Goal: Task Accomplishment & Management: Manage account settings

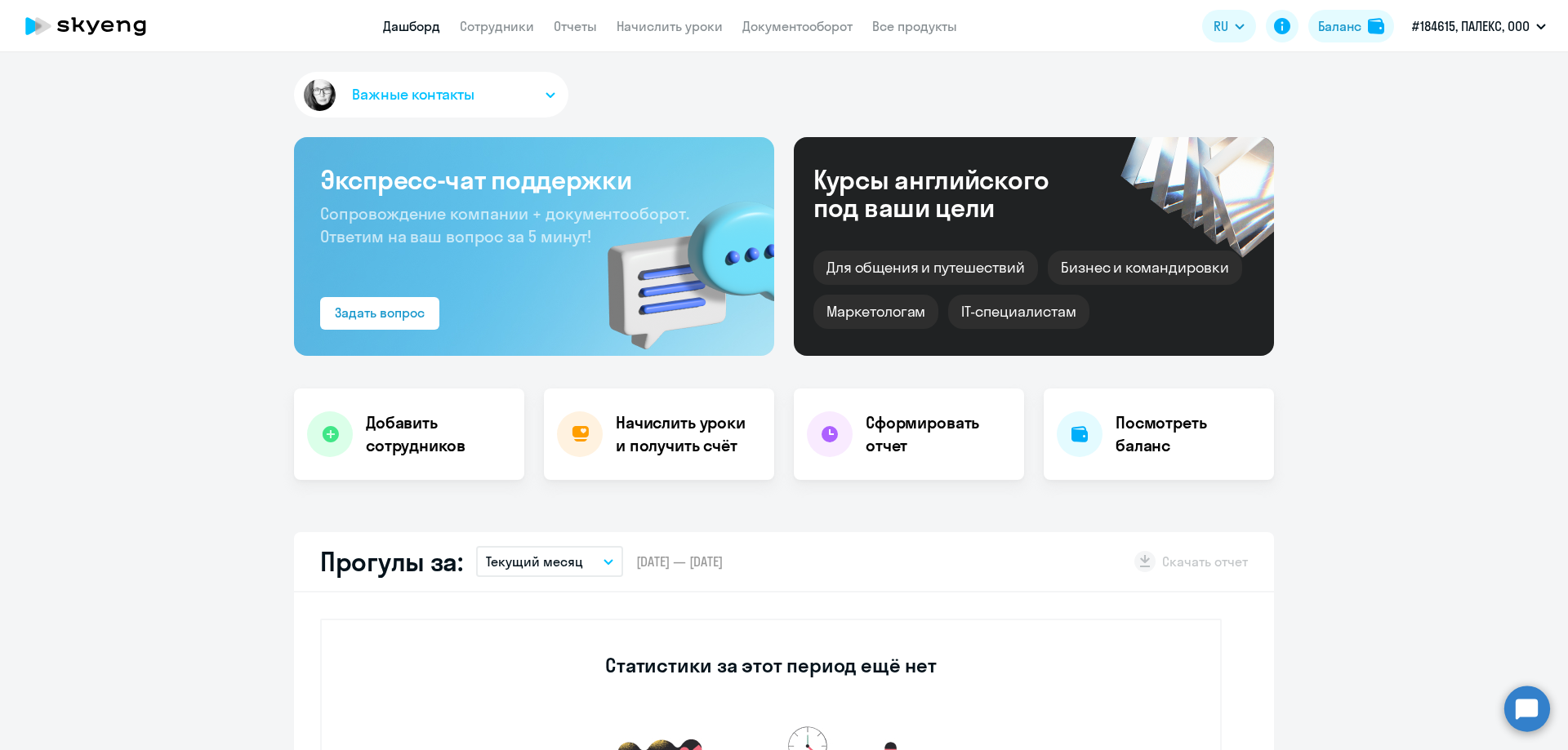
select select "30"
click at [1122, 431] on h4 "Посмотреть баланс" at bounding box center [1188, 435] width 146 height 46
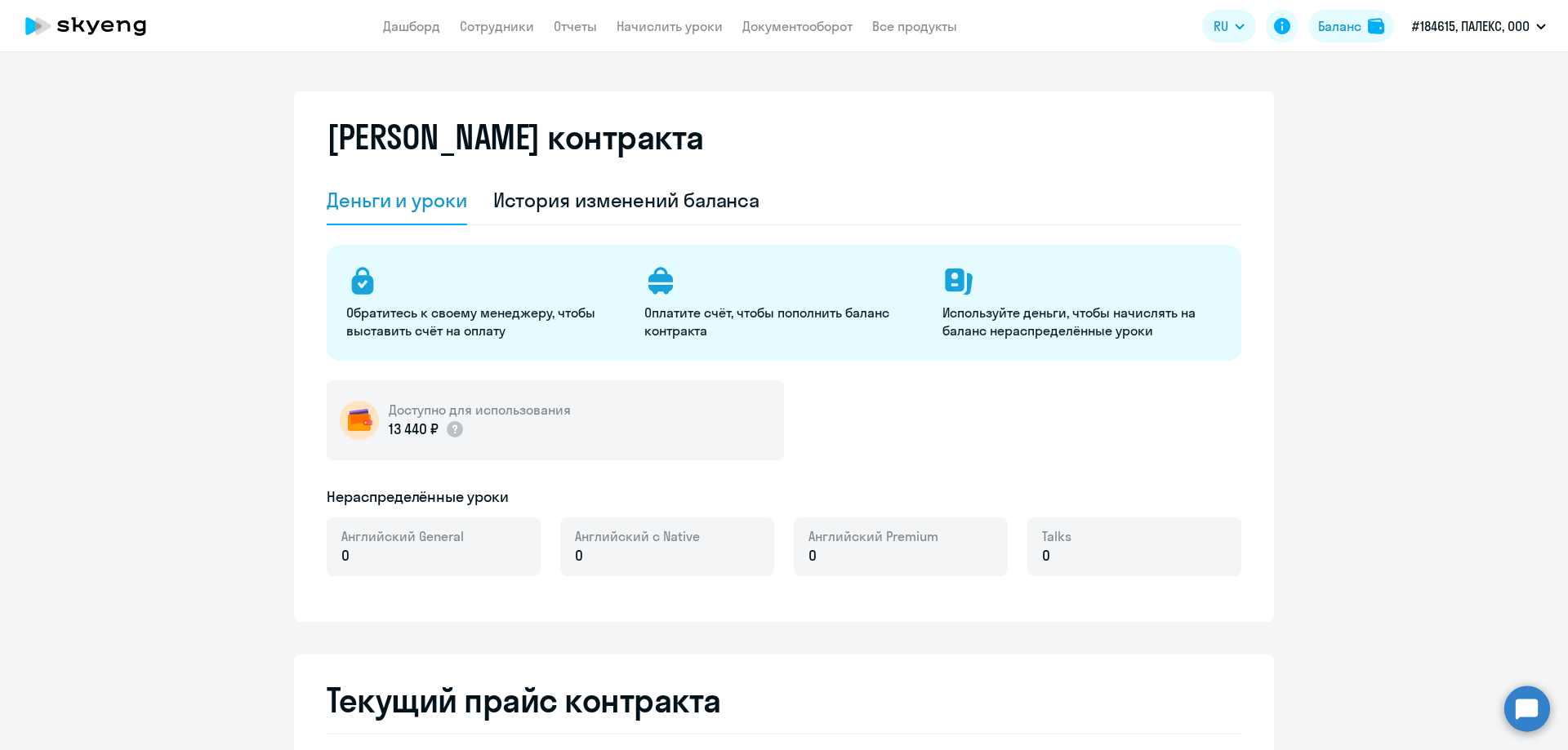
select select "english_adult_not_native_speaker"
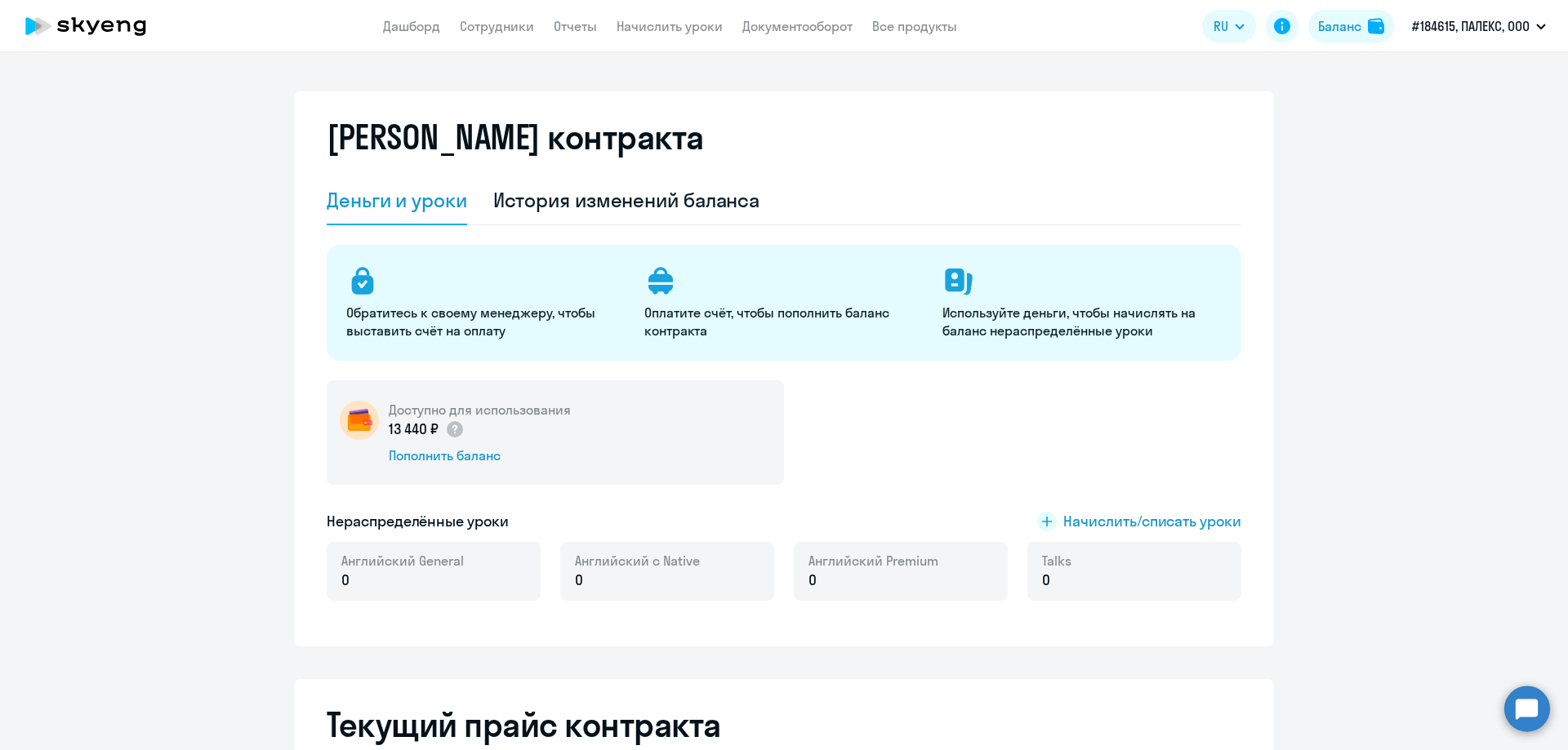
scroll to position [81, 0]
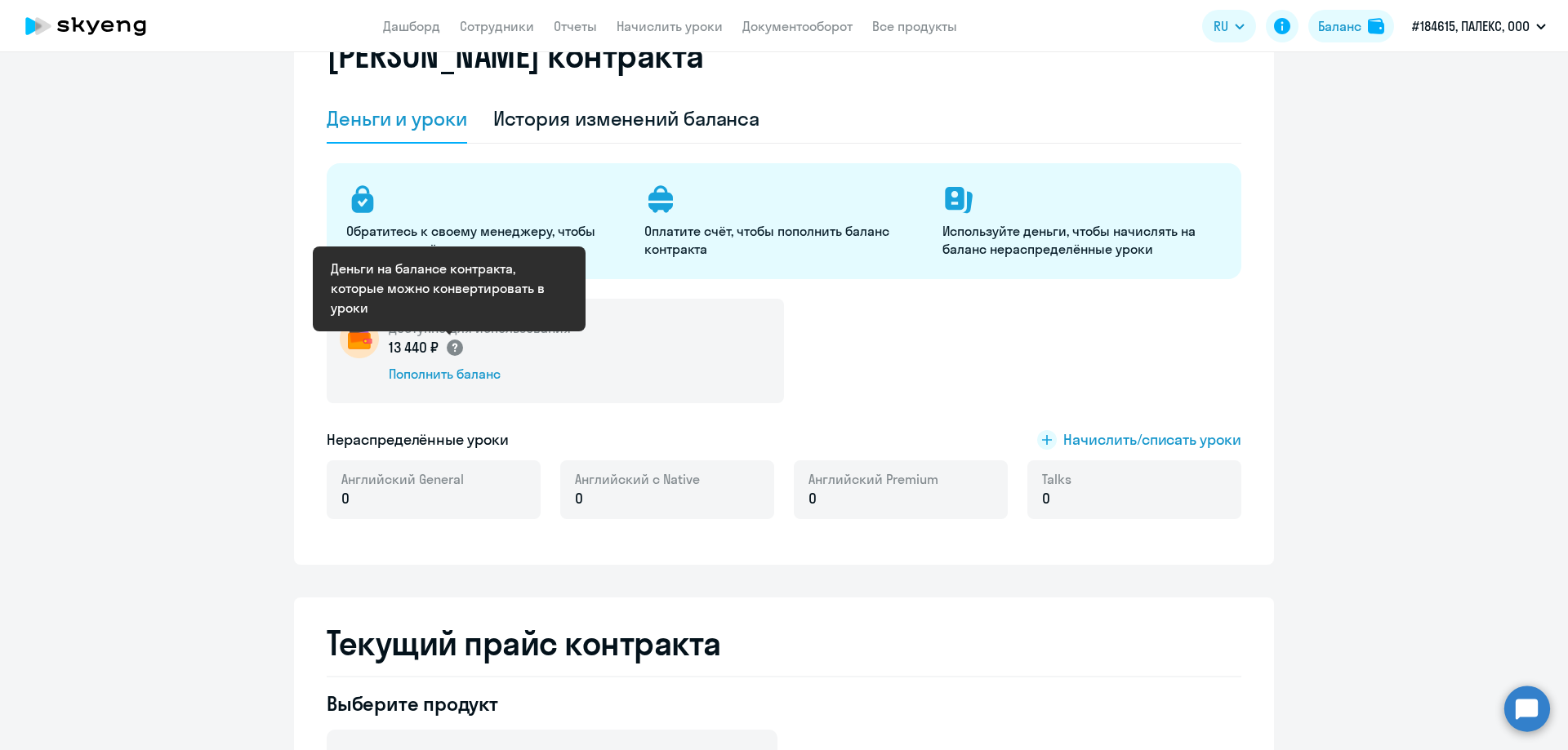
click at [452, 347] on circle at bounding box center [455, 348] width 16 height 16
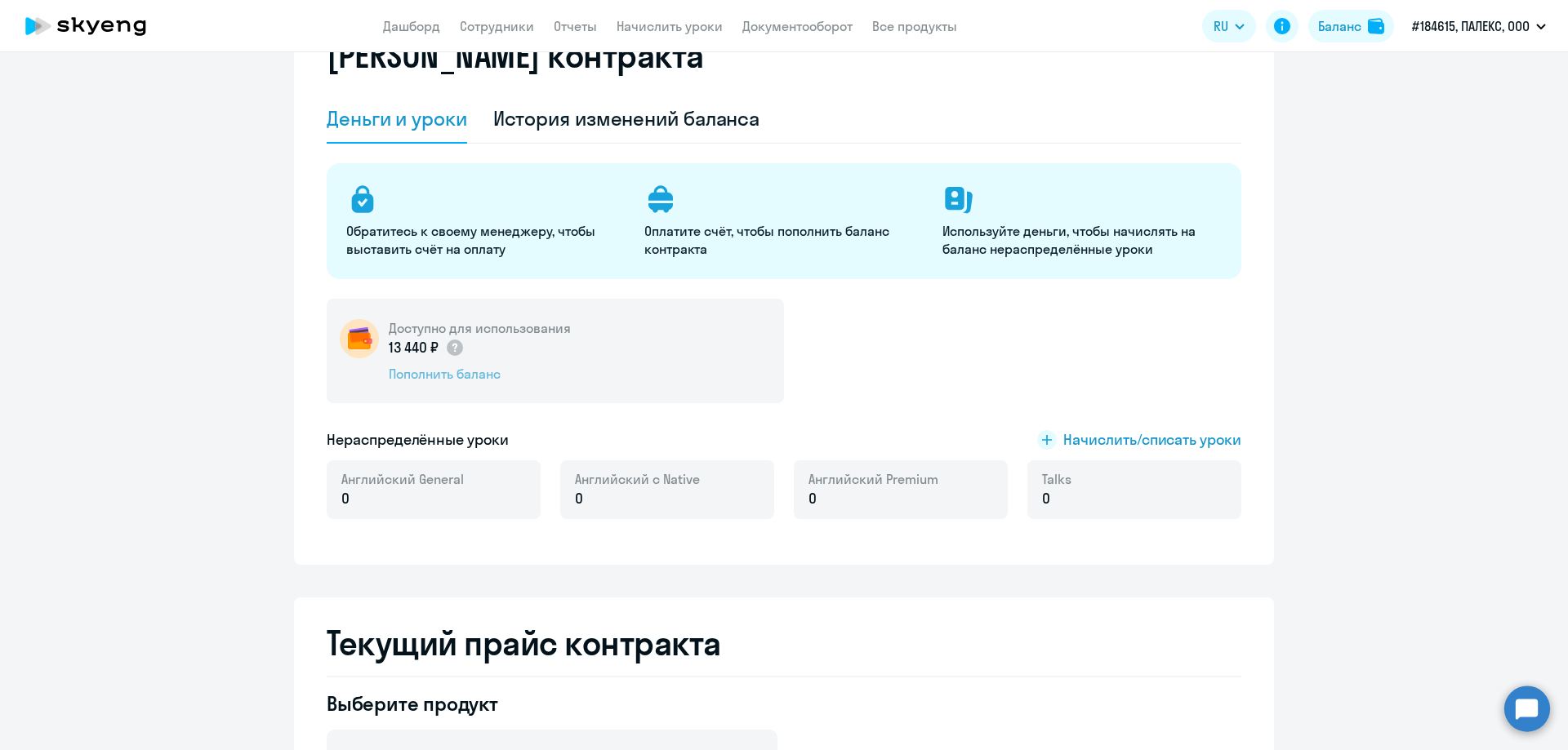
click at [448, 378] on div "Пополнить баланс" at bounding box center [480, 374] width 182 height 18
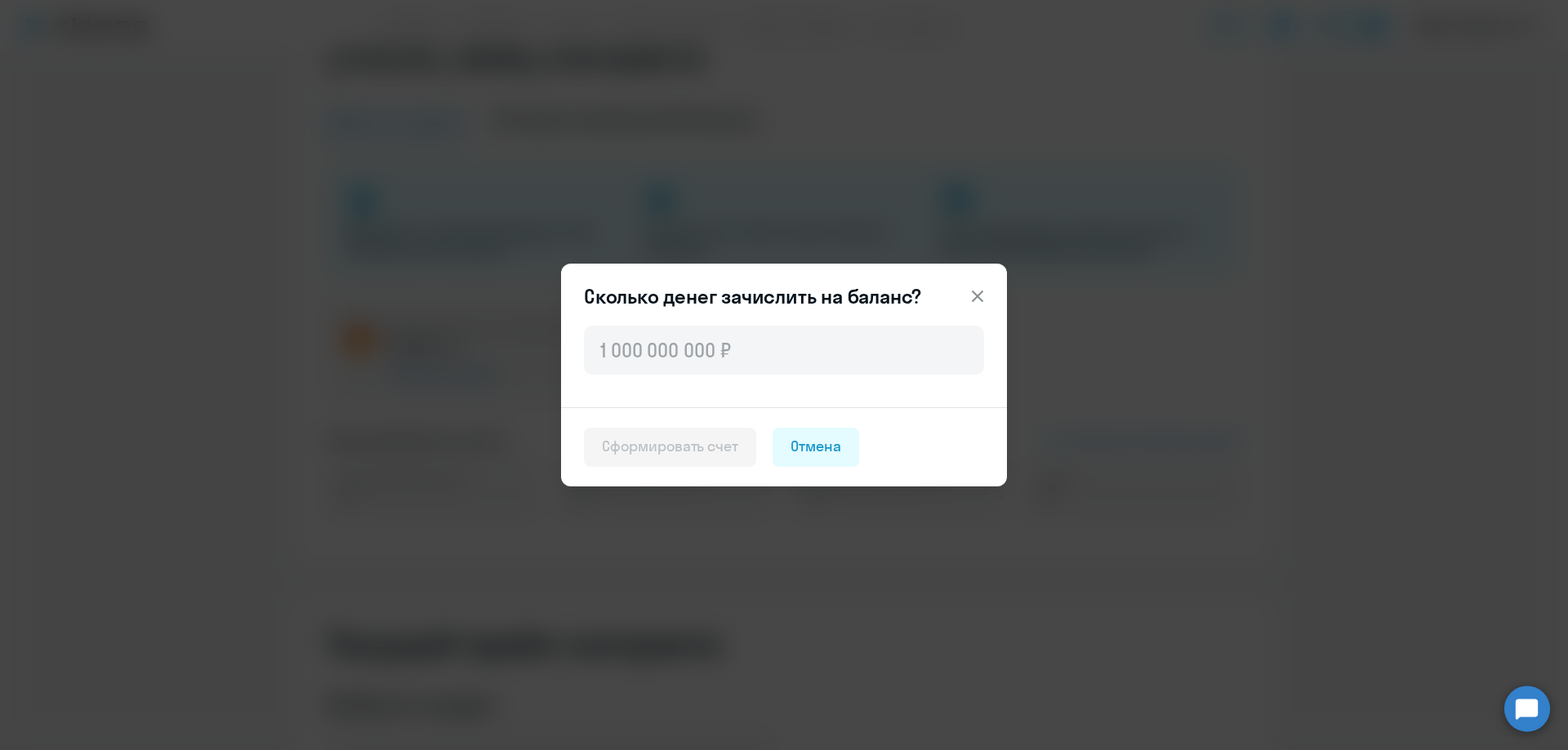
click at [976, 294] on icon at bounding box center [977, 296] width 11 height 11
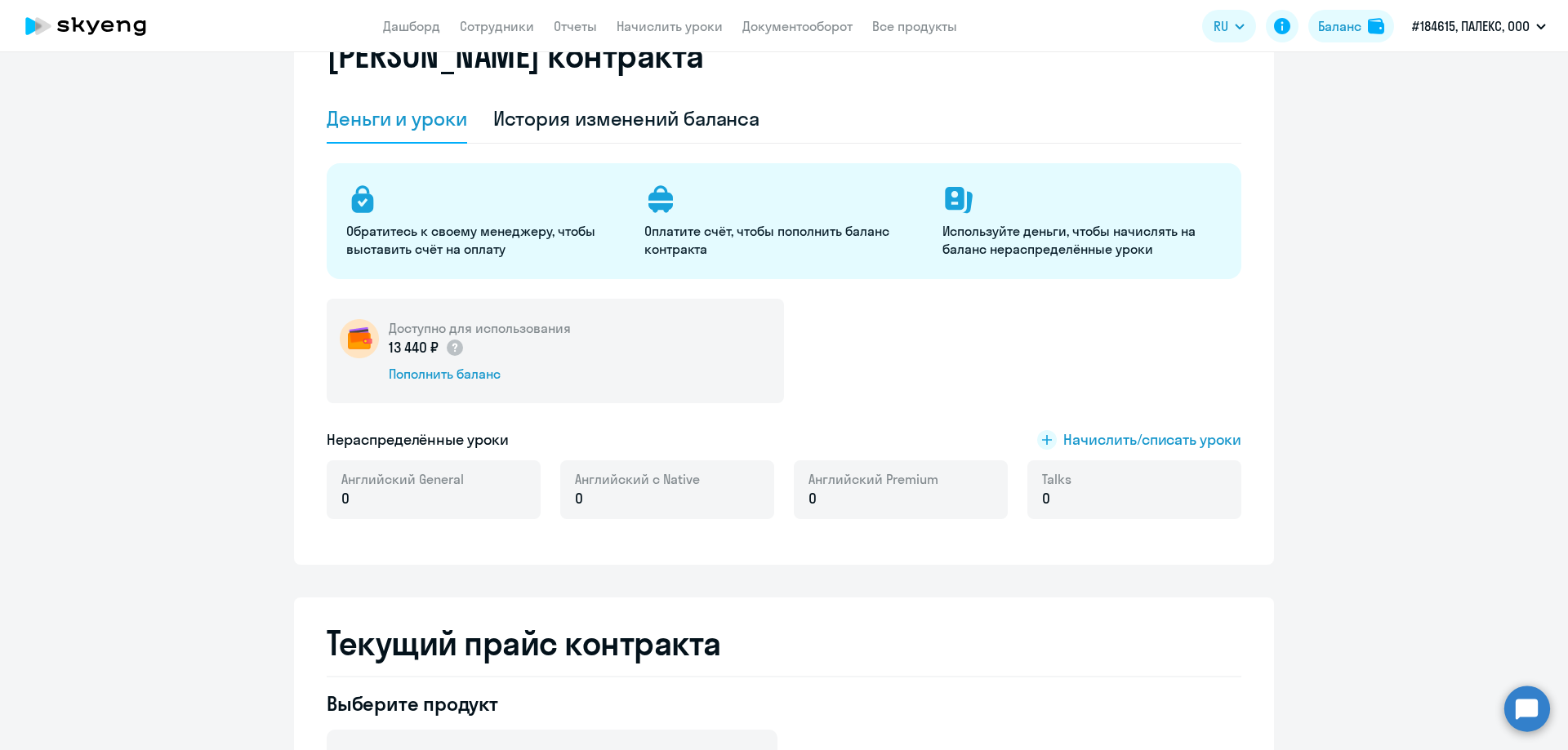
scroll to position [0, 0]
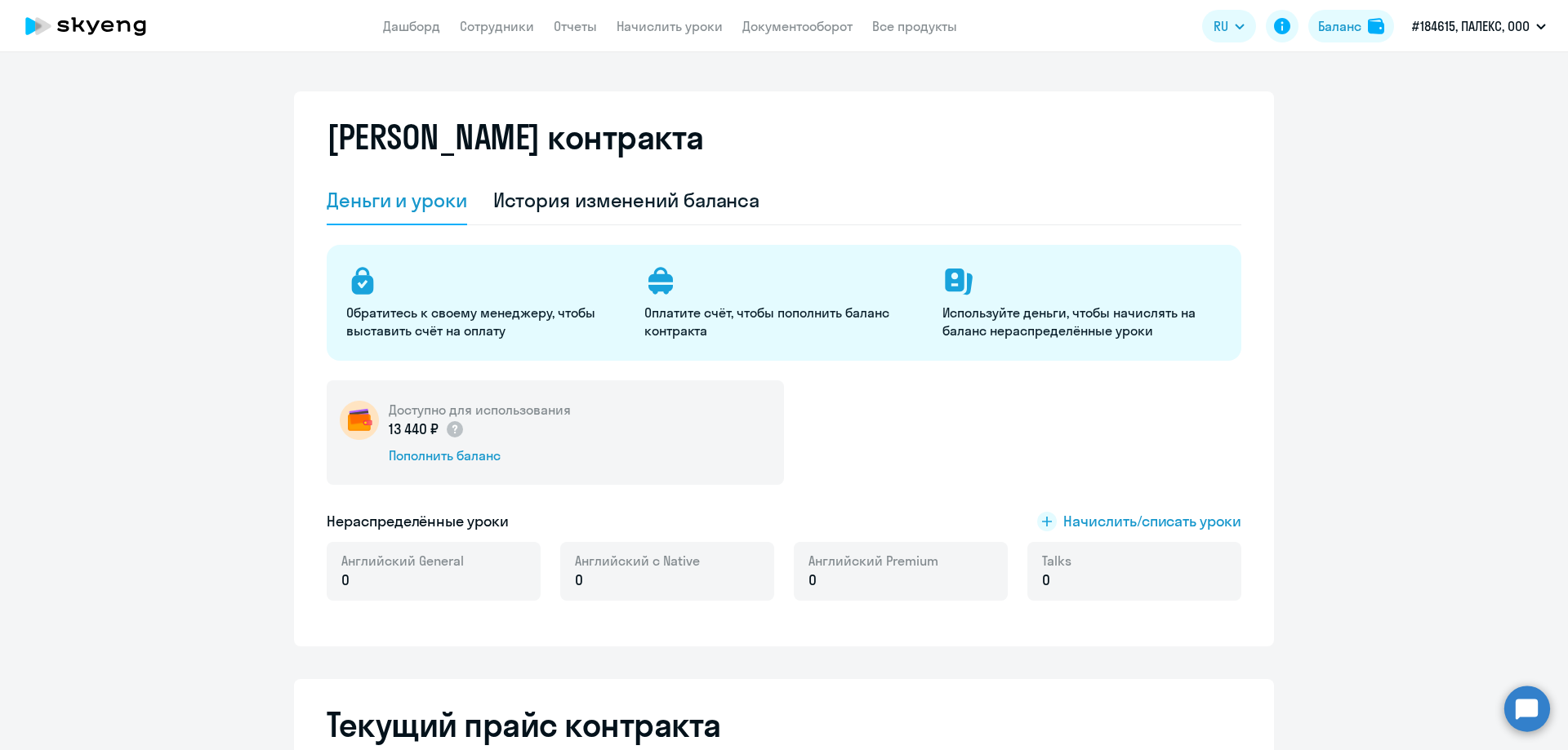
click at [398, 193] on div "Деньги и уроки" at bounding box center [397, 201] width 140 height 27
click at [499, 32] on link "Сотрудники" at bounding box center [496, 26] width 74 height 16
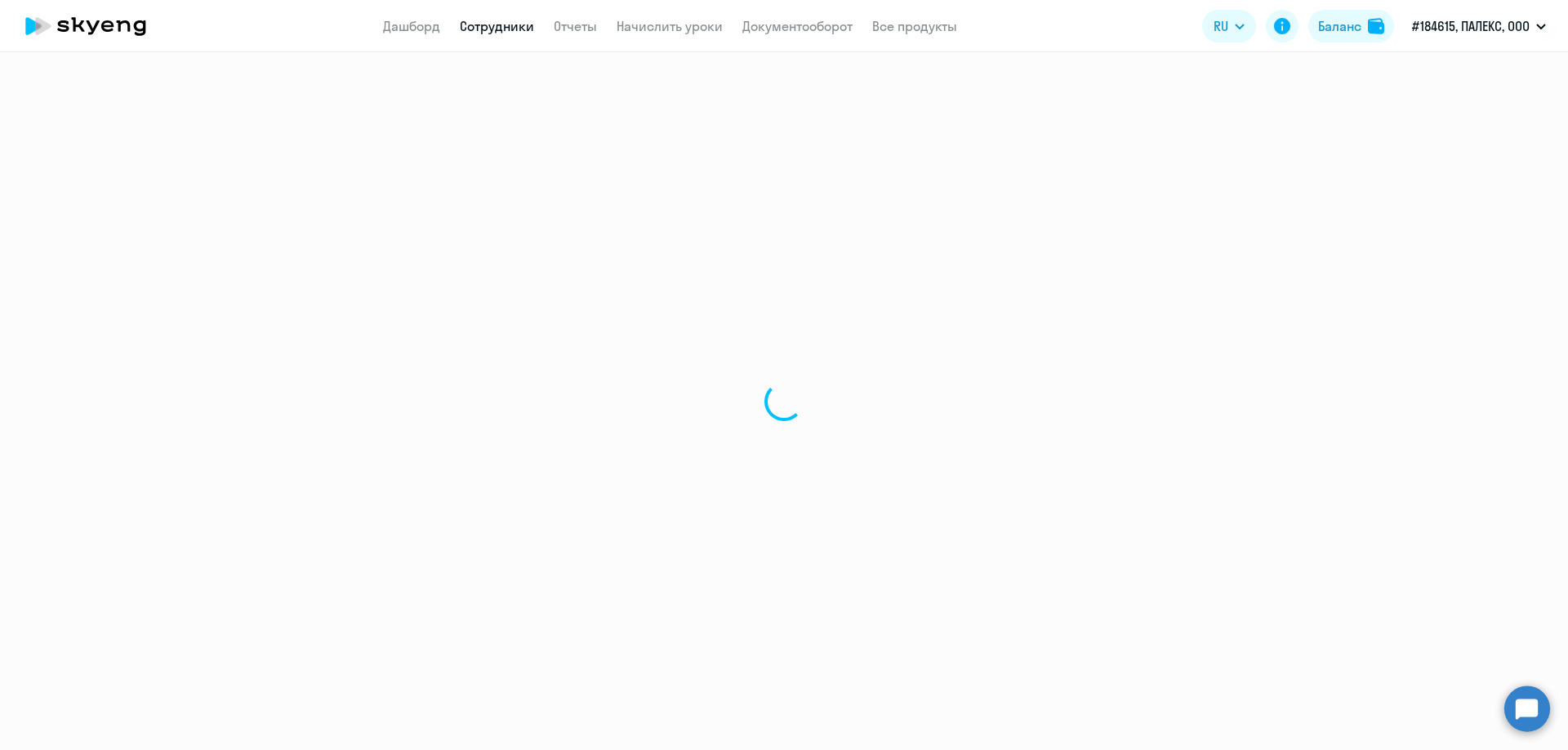
select select "30"
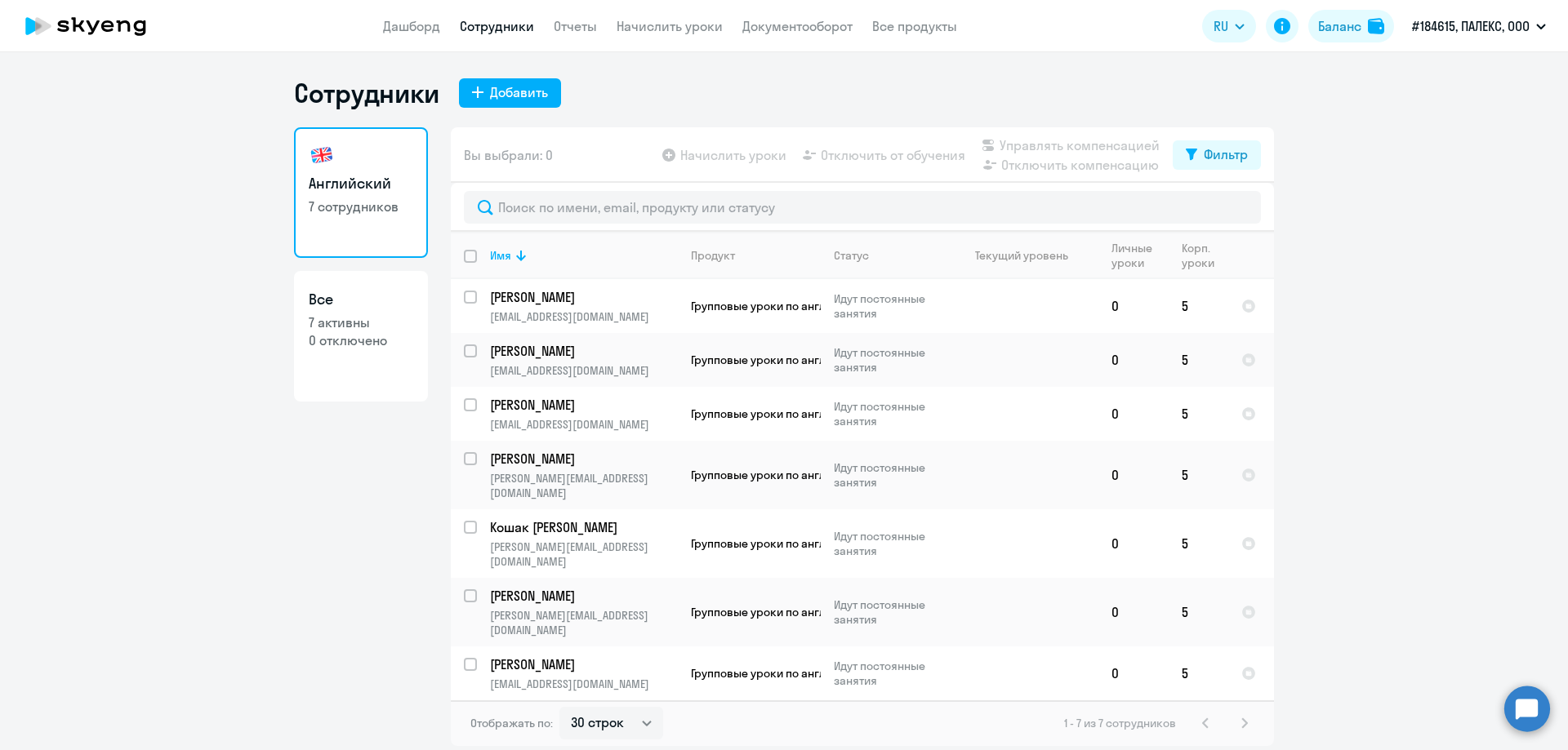
click at [902, 149] on app-table-action-button "Отключить от обучения" at bounding box center [882, 155] width 166 height 19
click at [755, 157] on app-table-action-button "Начислить уроки" at bounding box center [723, 155] width 127 height 19
click at [1049, 163] on app-table-action-button "Отключить компенсацию" at bounding box center [1068, 165] width 181 height 19
click at [471, 299] on input "select row 5199258" at bounding box center [480, 307] width 33 height 33
click at [471, 299] on input "deselect row 5199258" at bounding box center [480, 307] width 33 height 33
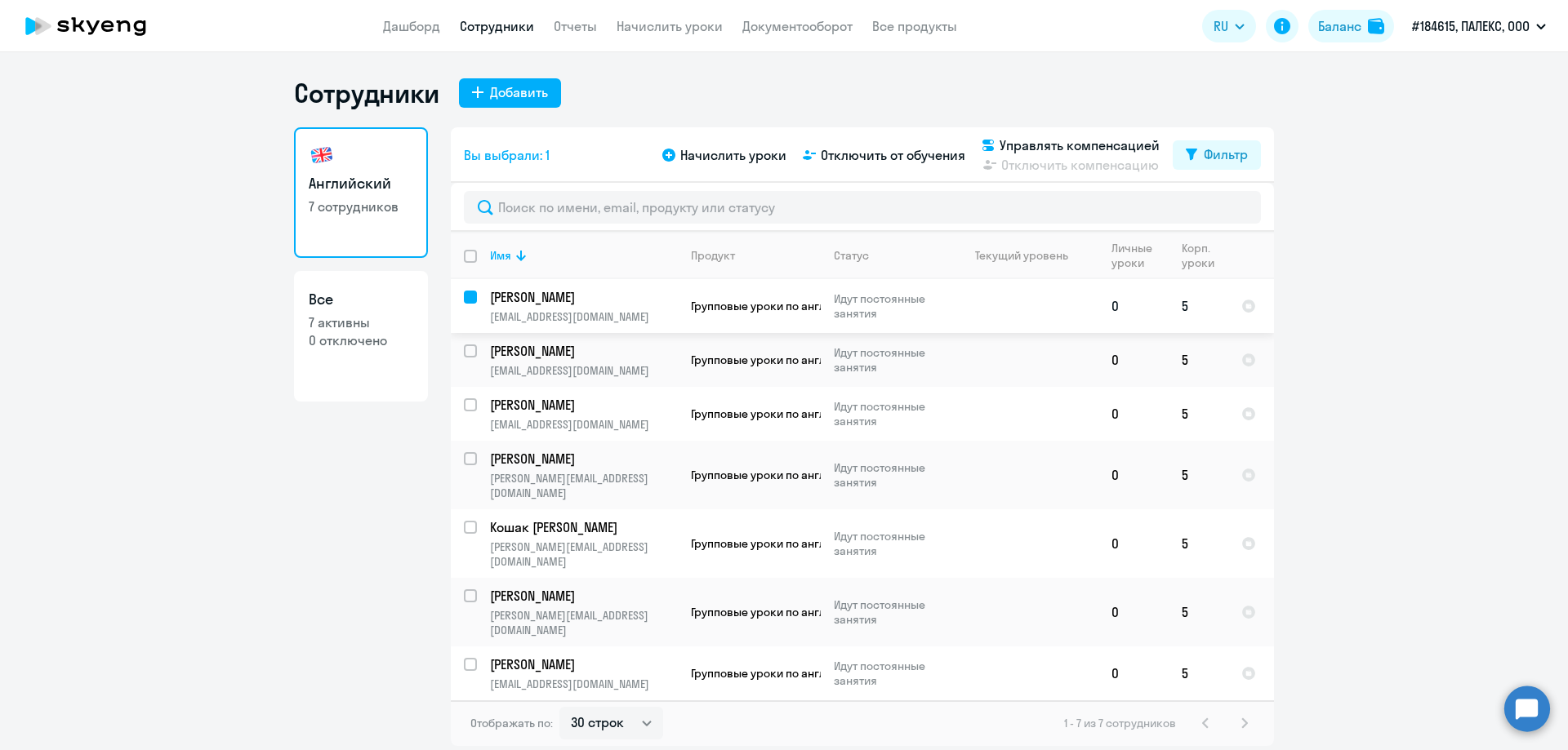
checkbox input "false"
